Goal: Transaction & Acquisition: Purchase product/service

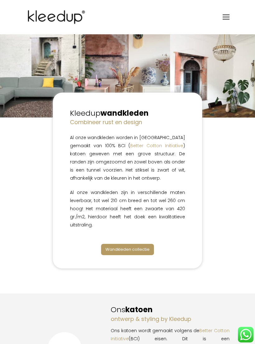
click at [116, 251] on span "Wandkleden collectie" at bounding box center [128, 249] width 44 height 6
click at [117, 253] on link "Wandkleden collectie" at bounding box center [127, 249] width 53 height 11
click at [117, 247] on span "Wandkleden collectie" at bounding box center [128, 249] width 44 height 6
click at [122, 244] on link "Wandkleden collectie" at bounding box center [127, 249] width 53 height 11
click at [121, 249] on span "Wandkleden collectie" at bounding box center [128, 249] width 44 height 6
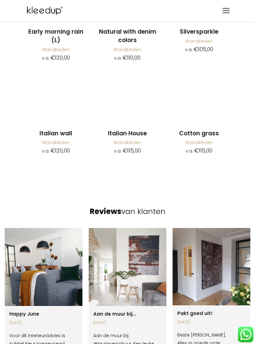
scroll to position [824, 0]
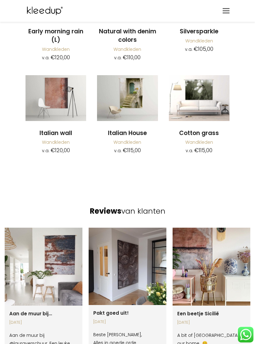
click at [52, 227] on img at bounding box center [44, 266] width 78 height 78
click at [53, 228] on img at bounding box center [44, 266] width 78 height 78
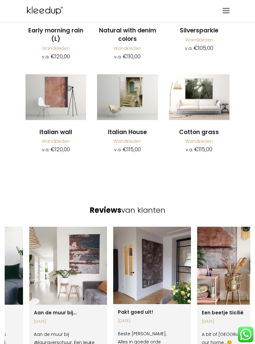
scroll to position [824, 0]
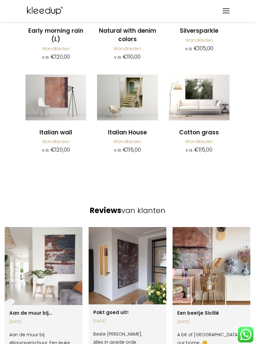
click at [107, 227] on img at bounding box center [128, 265] width 78 height 77
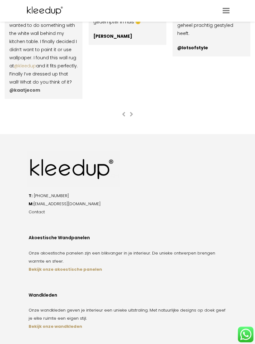
scroll to position [1150, 0]
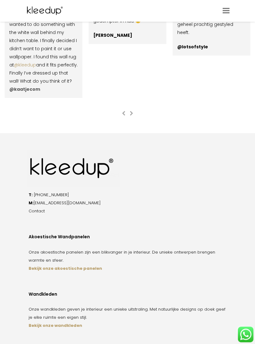
click at [35, 322] on strong "Bekijk onze wandkleden" at bounding box center [56, 325] width 54 height 6
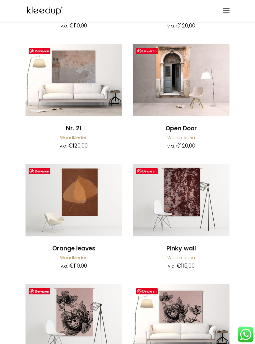
scroll to position [3377, 0]
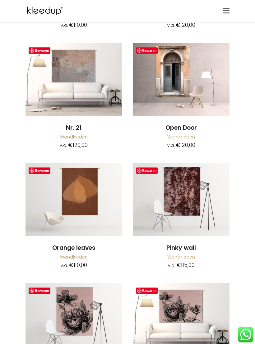
click at [83, 179] on img at bounding box center [74, 199] width 97 height 73
click at [105, 181] on img at bounding box center [74, 199] width 97 height 73
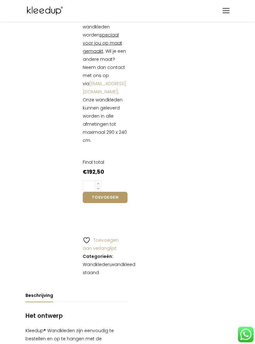
scroll to position [229, 0]
click at [116, 261] on link "wandkleed staand" at bounding box center [109, 268] width 53 height 14
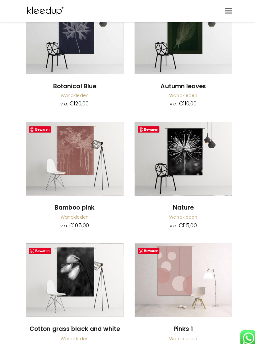
scroll to position [1870, 0]
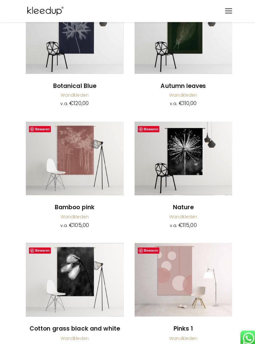
click at [185, 147] on img at bounding box center [181, 156] width 97 height 73
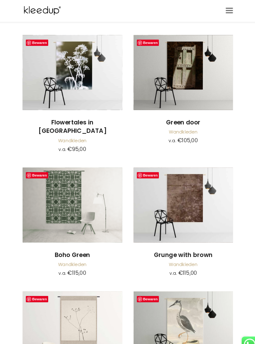
scroll to position [2317, 0]
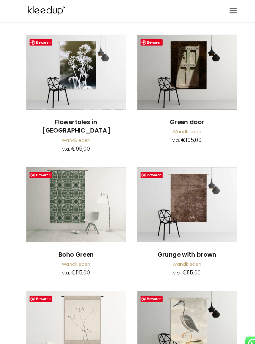
click at [233, 233] on li "Bewaren Toevoegen aan winkelwagen Grunge with brown Wandkleden v.a. € 115,00 Oo…" at bounding box center [182, 217] width 108 height 109
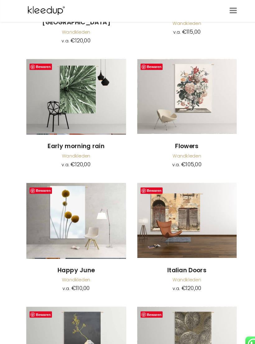
scroll to position [3870, 0]
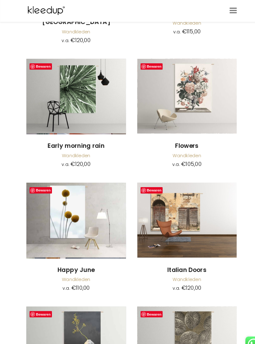
click at [66, 178] on img at bounding box center [74, 214] width 97 height 73
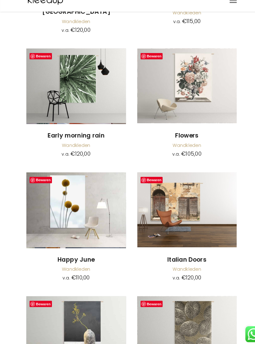
click at [70, 178] on img at bounding box center [74, 214] width 97 height 73
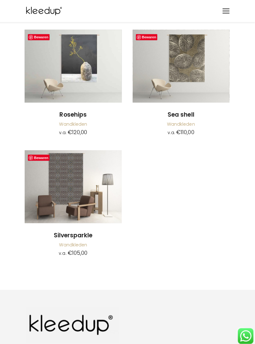
scroll to position [4138, 0]
click at [56, 149] on img at bounding box center [74, 185] width 97 height 73
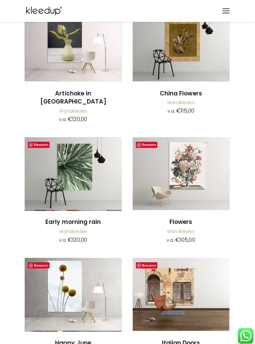
scroll to position [3790, 0]
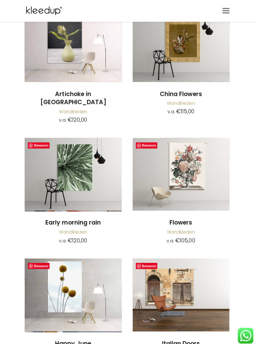
click at [58, 263] on img at bounding box center [74, 293] width 97 height 73
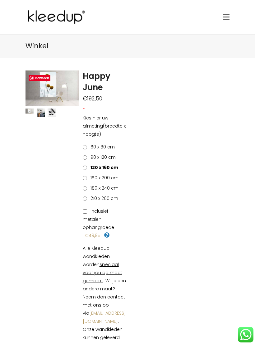
click at [45, 110] on img at bounding box center [41, 112] width 9 height 9
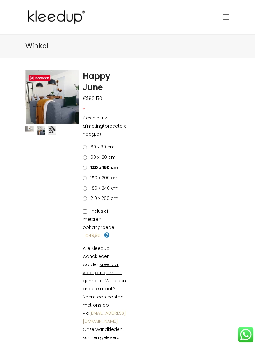
click at [63, 101] on img at bounding box center [100, 144] width 148 height 148
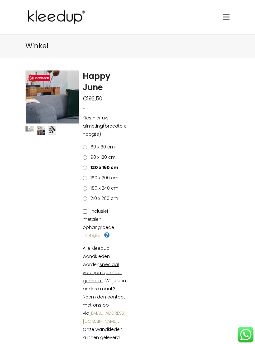
click at [33, 126] on img at bounding box center [30, 129] width 9 height 6
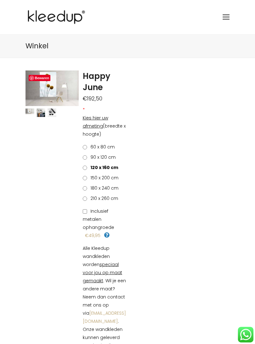
click at [53, 91] on img at bounding box center [259, 226] width 467 height 312
